Goal: Download file/media

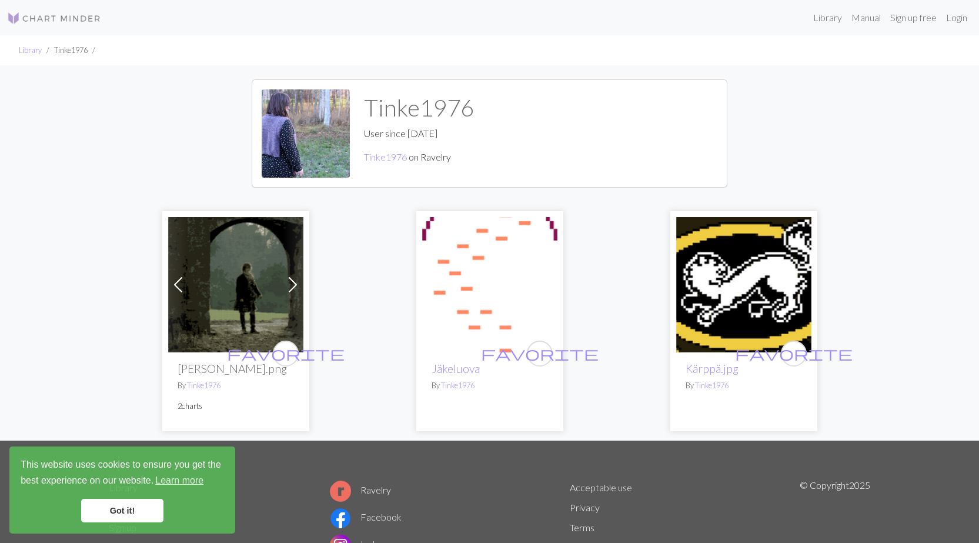
click at [726, 303] on img at bounding box center [743, 284] width 135 height 135
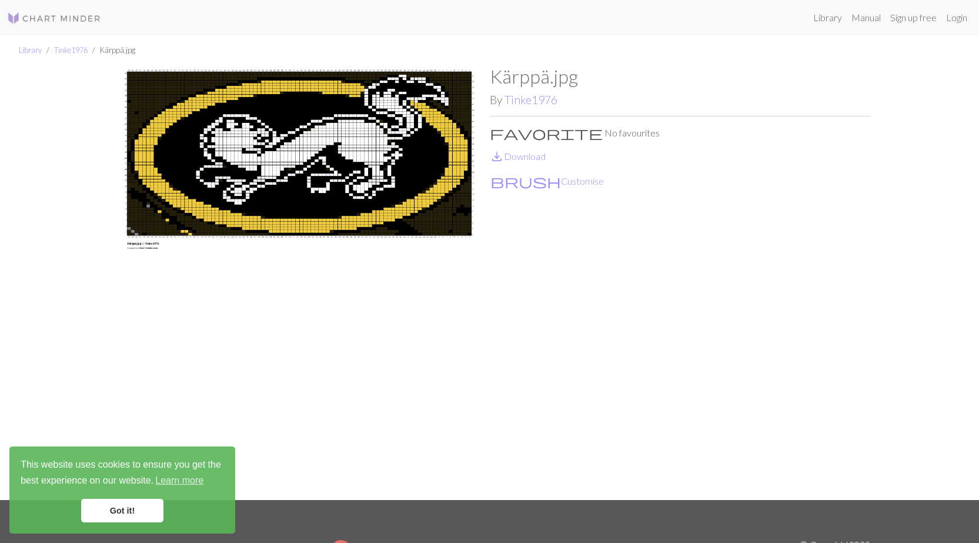
click at [527, 81] on h1 "Kärppä.jpg" at bounding box center [680, 76] width 381 height 22
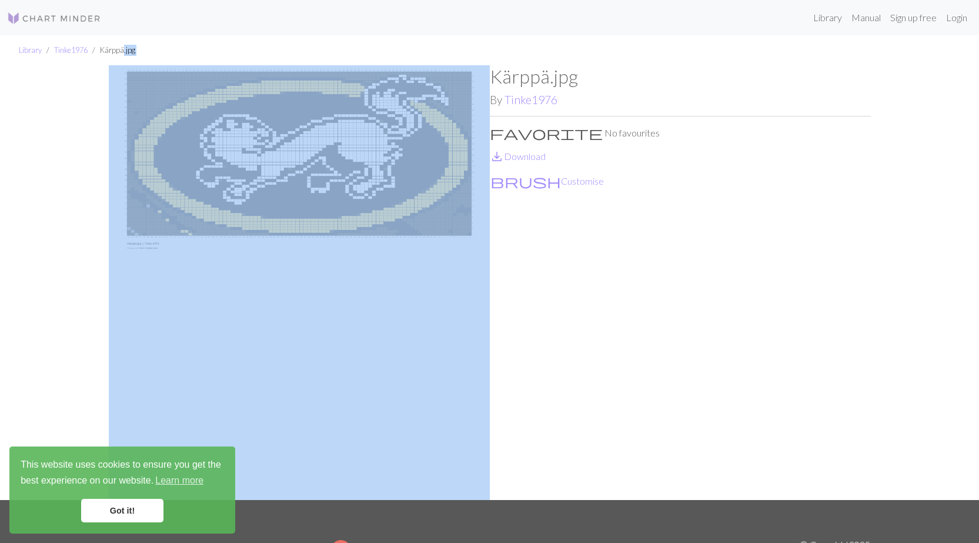
drag, startPoint x: 123, startPoint y: 52, endPoint x: 168, endPoint y: 217, distance: 171.1
click at [163, 217] on div "Library Tinke1976 Kärppä.jpg Kärppä.jpg By Tinke1976 favorite No favourites sav…" at bounding box center [489, 267] width 979 height 464
click at [534, 155] on link "save_alt Download" at bounding box center [518, 155] width 56 height 11
click at [970, 534] on div at bounding box center [970, 534] width 0 height 0
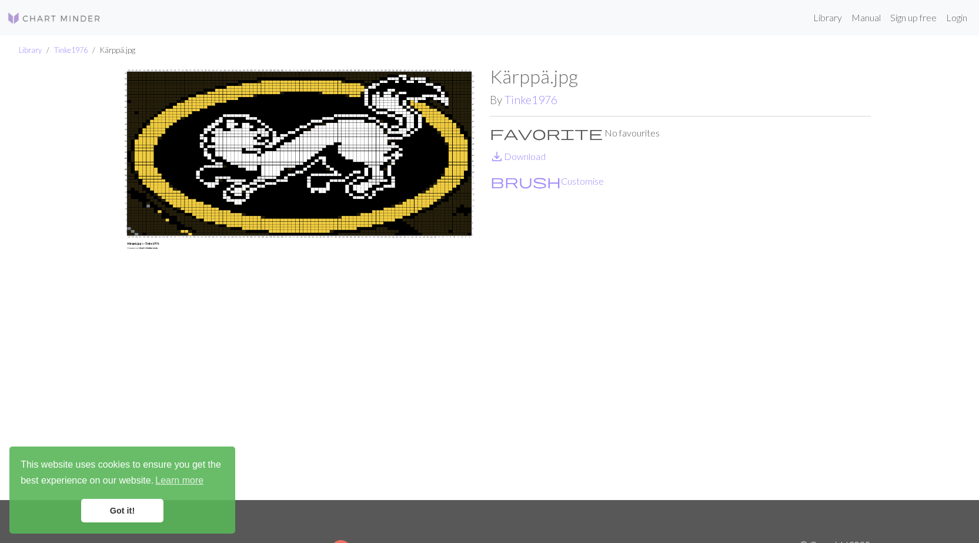
click at [136, 514] on link "Got it!" at bounding box center [122, 510] width 82 height 24
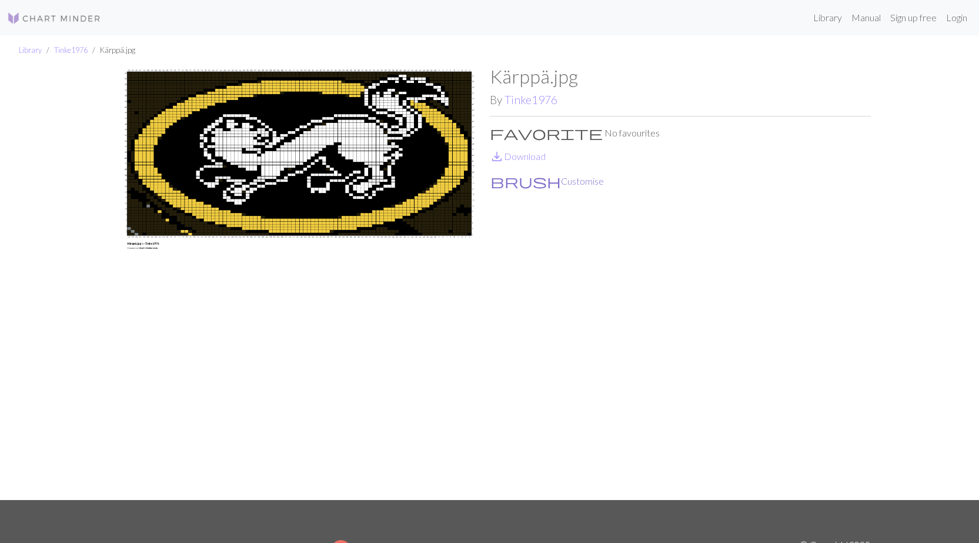
click at [519, 180] on button "brush Customise" at bounding box center [547, 180] width 115 height 15
